Goal: Task Accomplishment & Management: Use online tool/utility

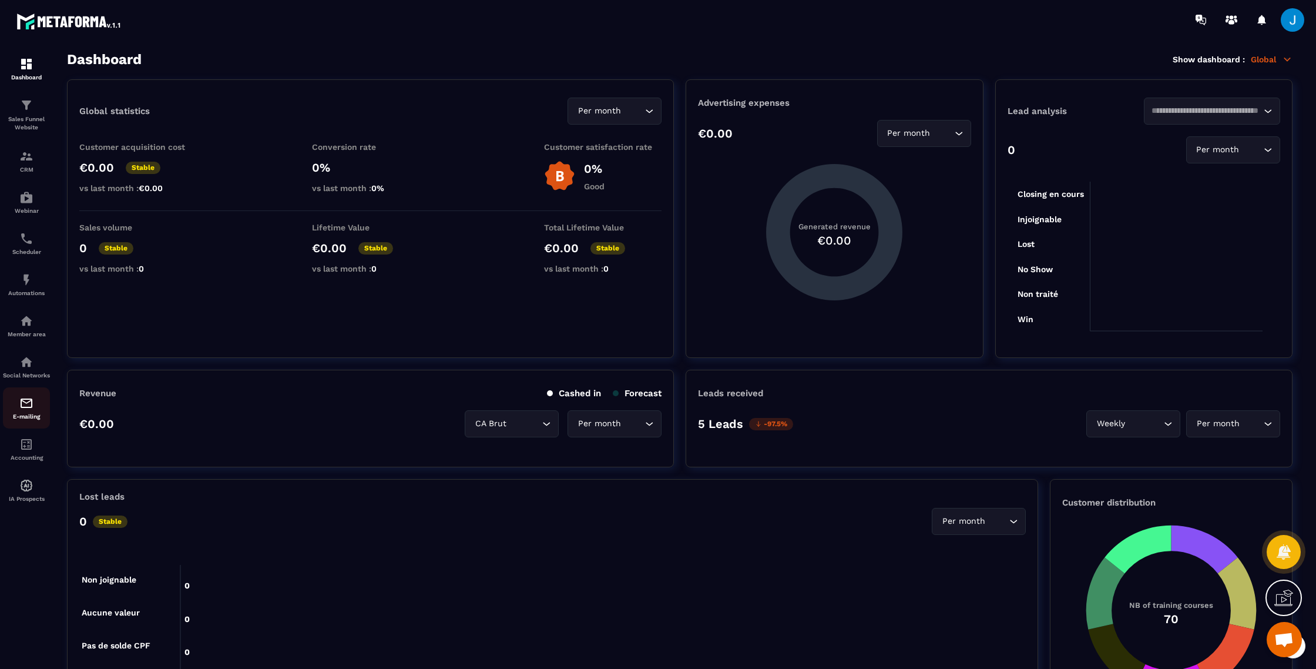
click at [22, 420] on p "E-mailing" at bounding box center [26, 416] width 47 height 6
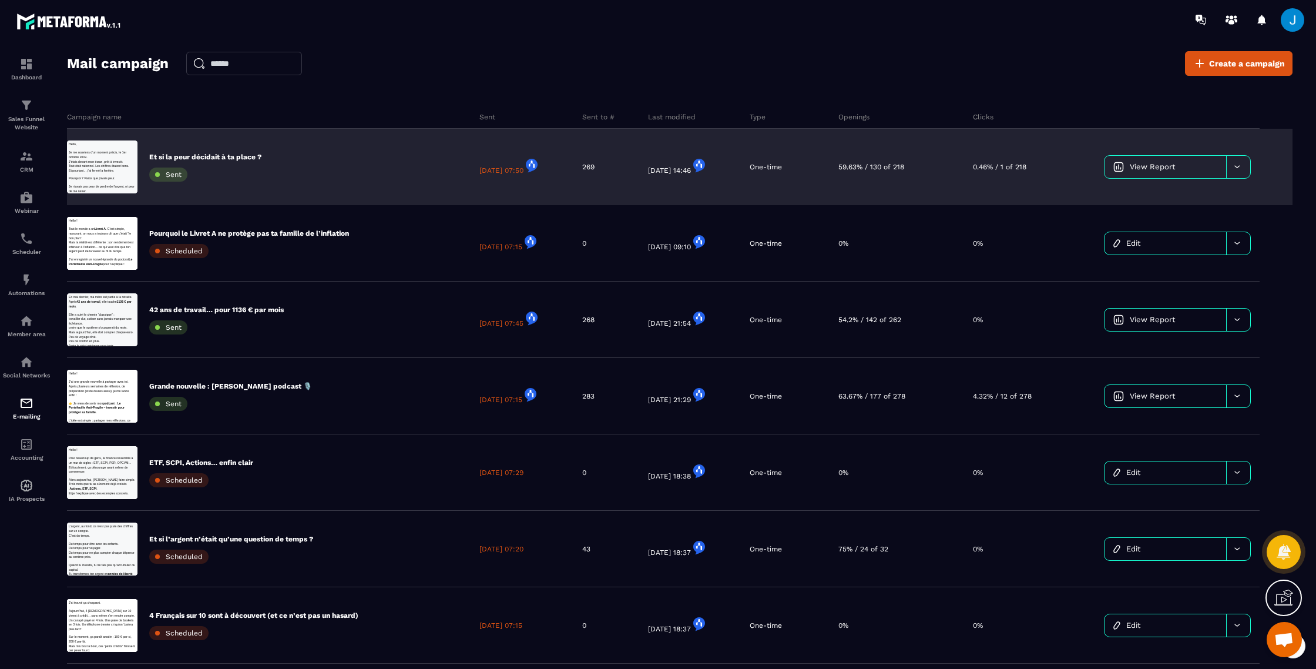
click at [1016, 169] on p "0.46% / 1 of 218" at bounding box center [999, 166] width 53 height 9
click at [1153, 163] on span "View Report" at bounding box center [1152, 166] width 45 height 9
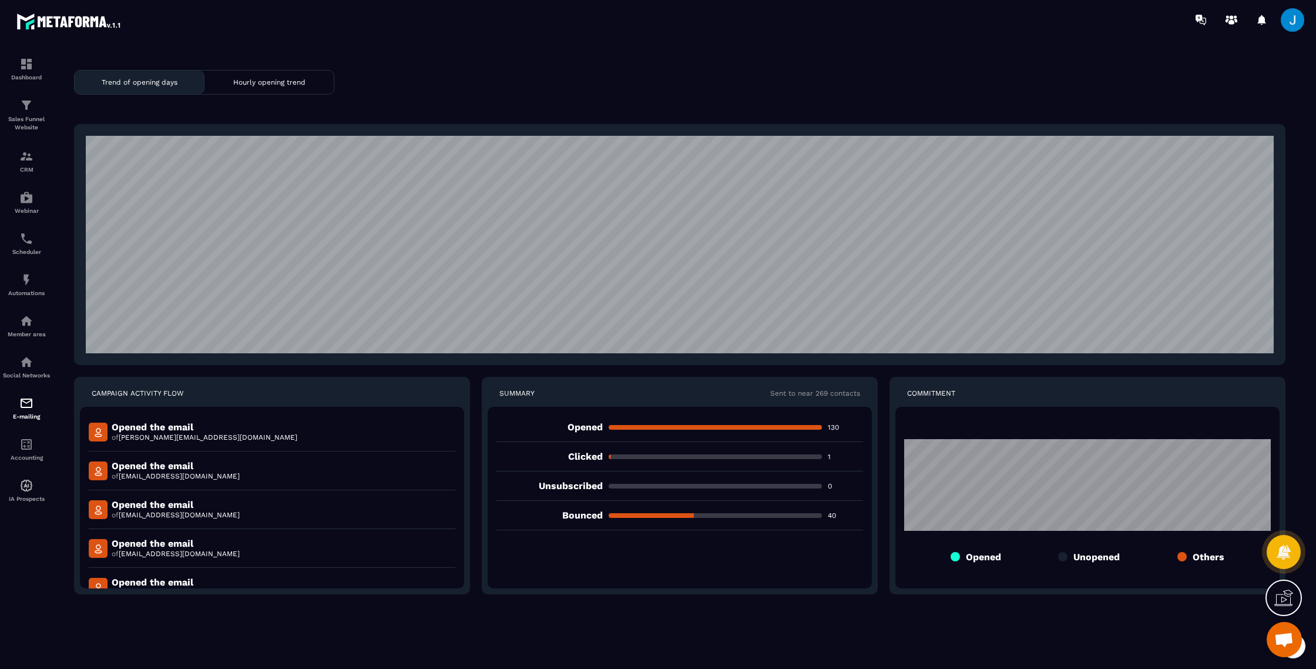
click at [1189, 561] on div "Others" at bounding box center [1201, 556] width 47 height 11
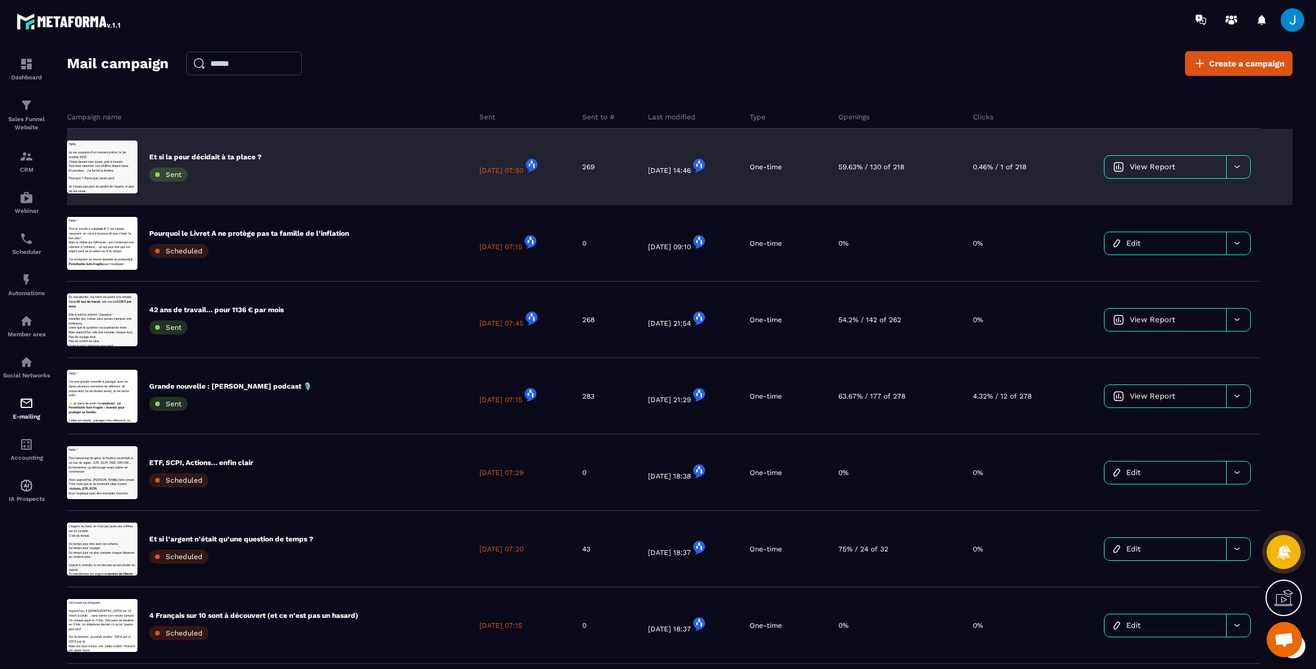
scroll to position [690, 0]
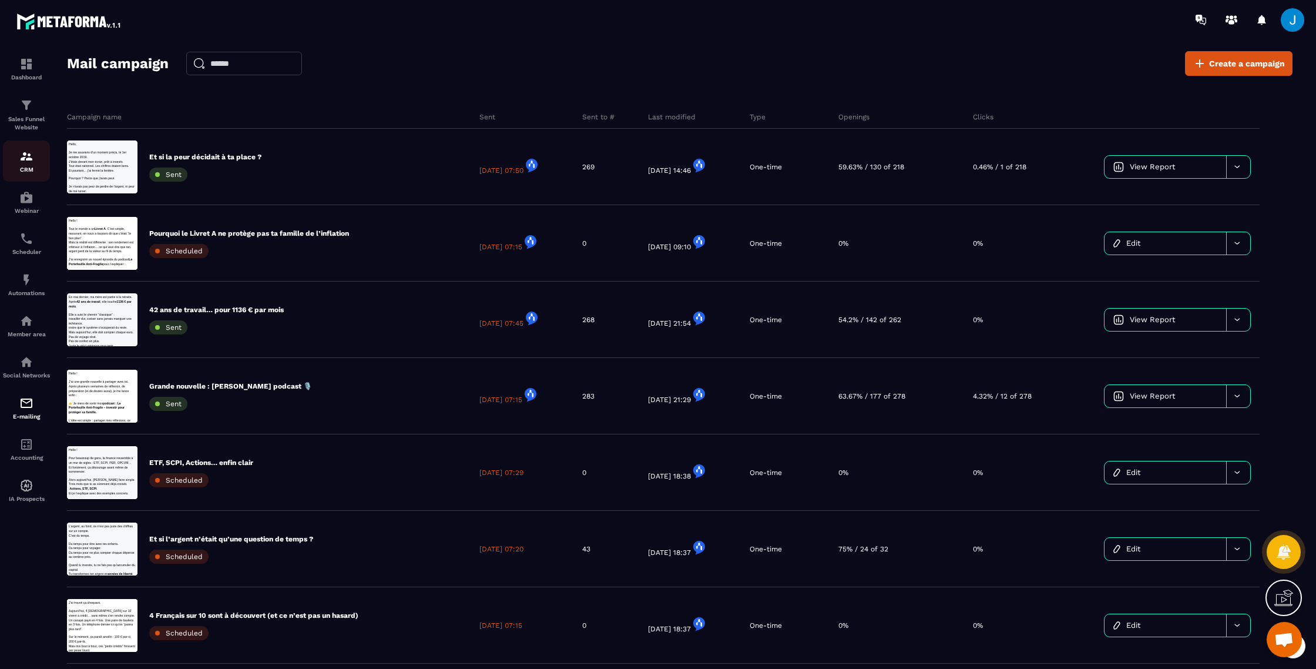
click at [22, 166] on div "CRM" at bounding box center [26, 161] width 47 height 24
